Goal: Information Seeking & Learning: Learn about a topic

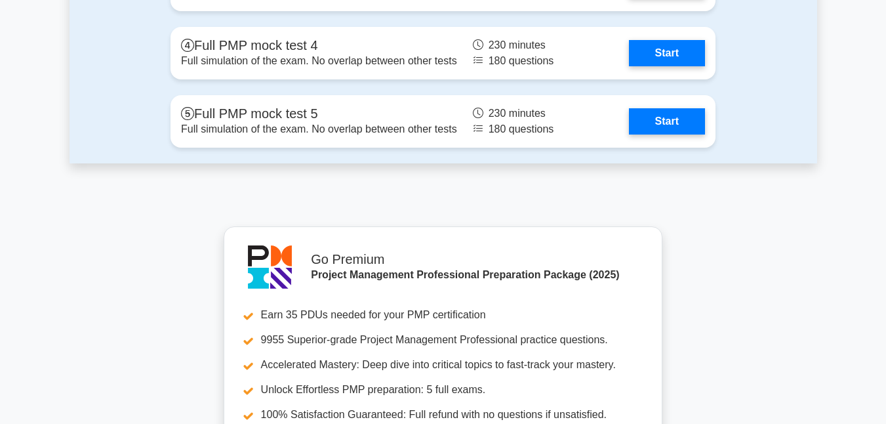
scroll to position [4056, 0]
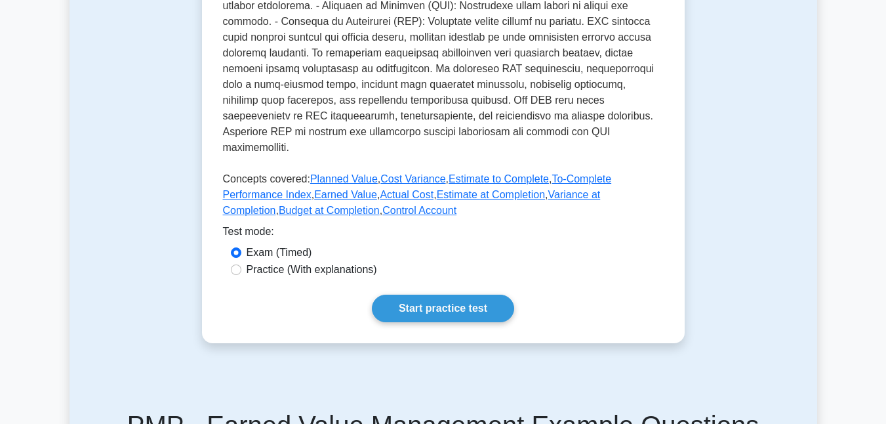
scroll to position [906, 0]
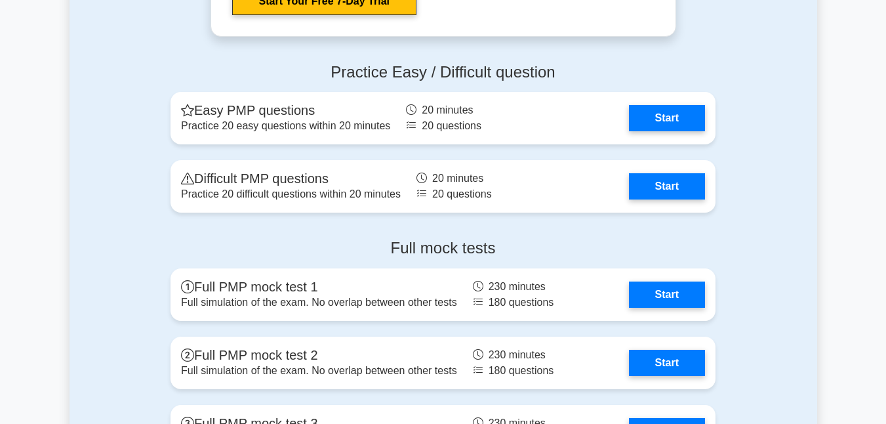
scroll to position [3608, 0]
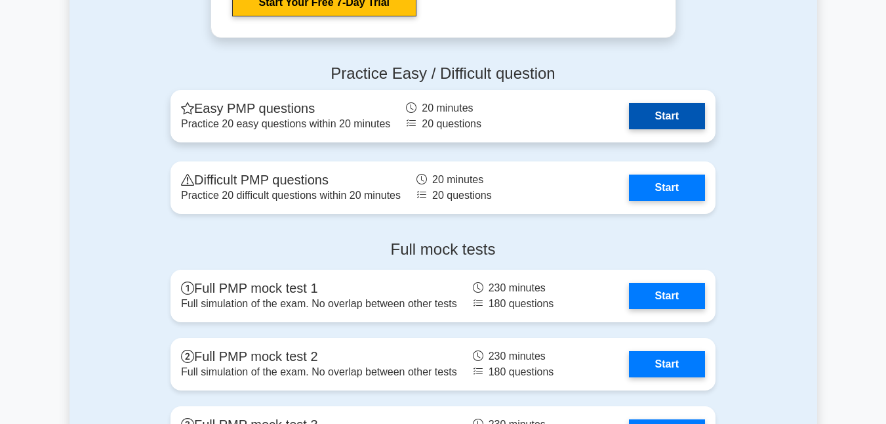
click at [660, 123] on link "Start" at bounding box center [667, 116] width 76 height 26
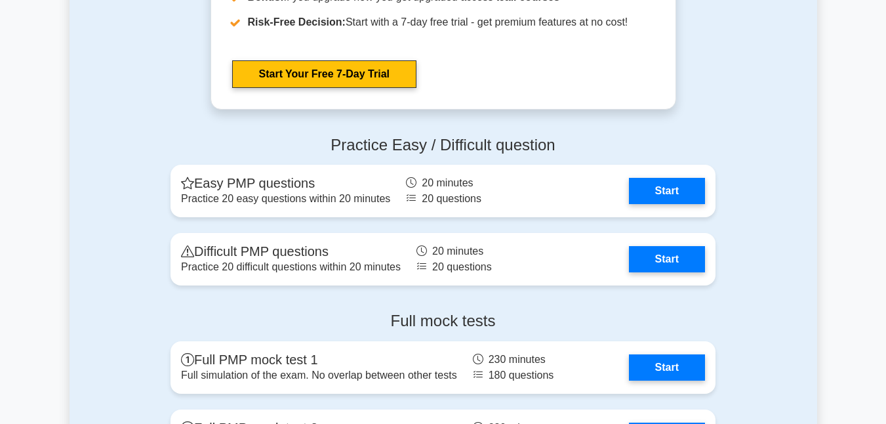
scroll to position [3536, 0]
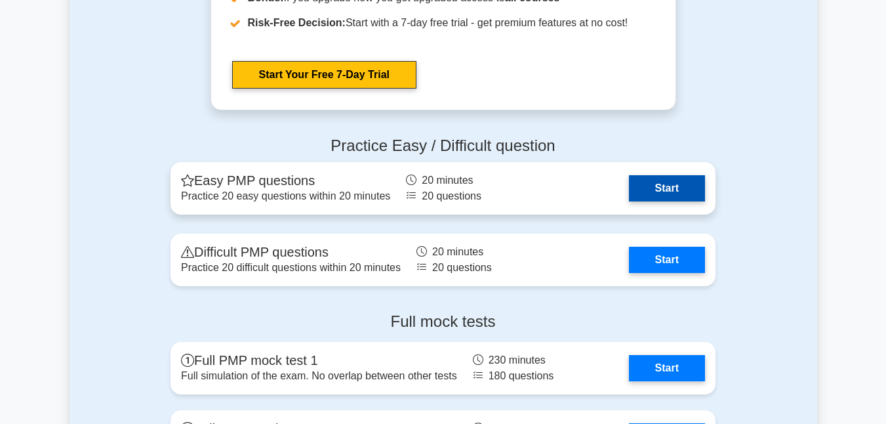
click at [660, 191] on link "Start" at bounding box center [667, 188] width 76 height 26
